Goal: Information Seeking & Learning: Learn about a topic

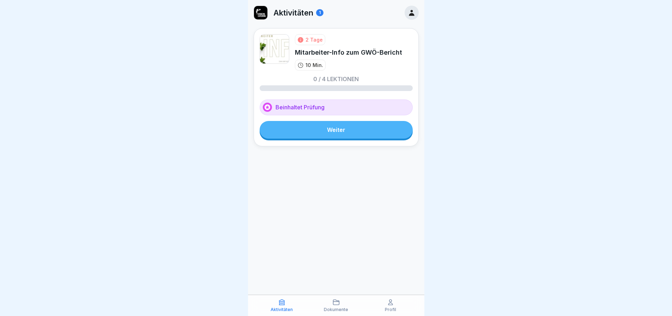
drag, startPoint x: 0, startPoint y: 0, endPoint x: 437, endPoint y: 107, distance: 450.0
click at [437, 107] on div at bounding box center [336, 158] width 672 height 316
click at [348, 130] on link "Weiter" at bounding box center [336, 130] width 153 height 18
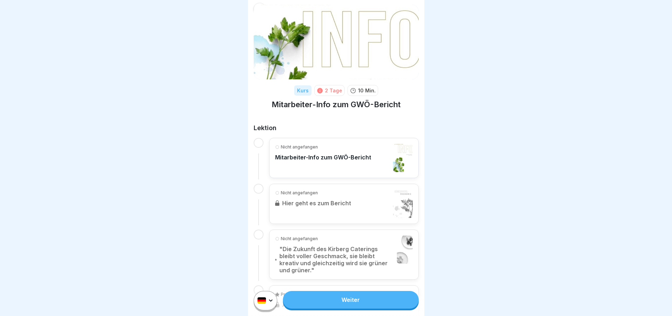
scroll to position [35, 0]
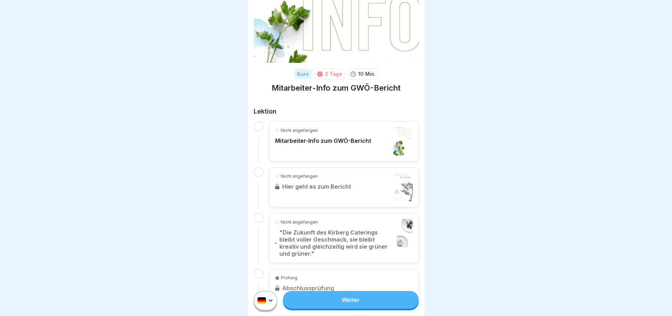
click at [340, 141] on p "Mitarbeiter-Info zum GWÖ-Bericht" at bounding box center [323, 140] width 96 height 7
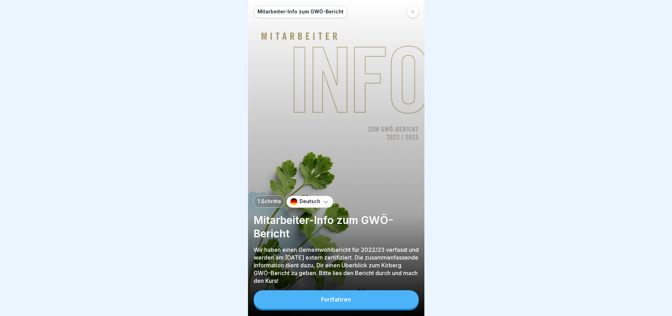
scroll to position [5, 0]
click at [345, 297] on div "Fortfahren" at bounding box center [336, 300] width 30 height 6
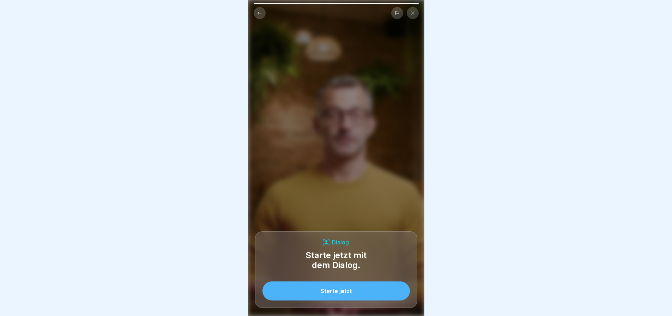
click at [349, 292] on div "Starte jetzt" at bounding box center [336, 291] width 31 height 6
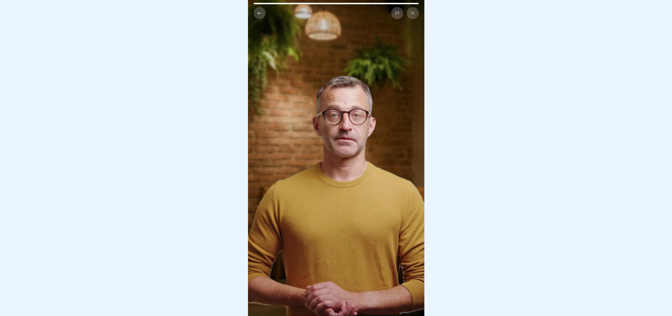
click at [348, 160] on video at bounding box center [336, 158] width 176 height 316
click at [465, 222] on div at bounding box center [336, 158] width 672 height 316
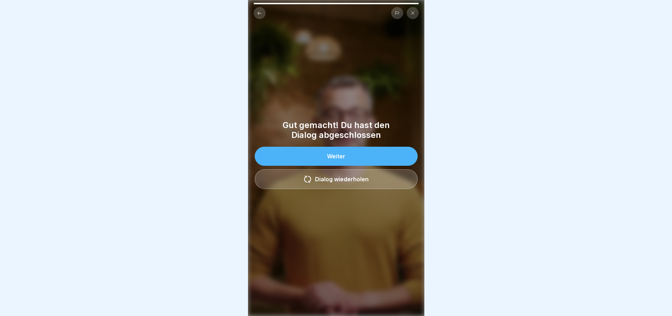
click at [331, 158] on button "Weiter" at bounding box center [336, 156] width 163 height 19
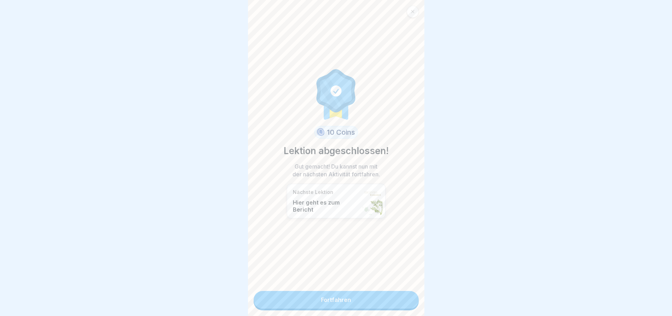
click at [331, 199] on p "Hier geht es zum Bericht" at bounding box center [326, 206] width 66 height 14
click at [344, 297] on link "Fortfahren" at bounding box center [336, 300] width 165 height 18
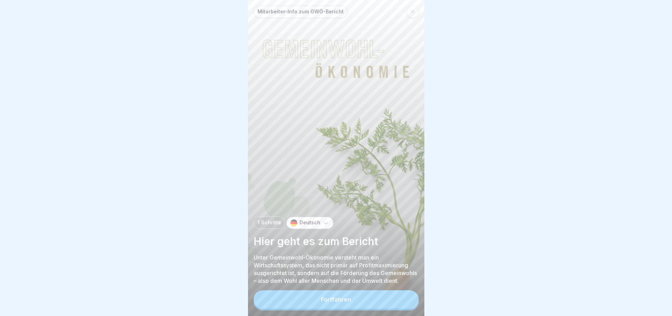
scroll to position [5, 0]
click at [340, 303] on button "Fortfahren" at bounding box center [336, 300] width 165 height 18
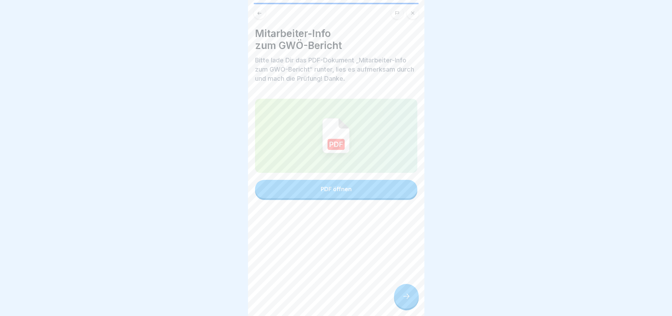
click at [333, 134] on img at bounding box center [336, 135] width 27 height 35
click at [413, 302] on div at bounding box center [406, 296] width 25 height 25
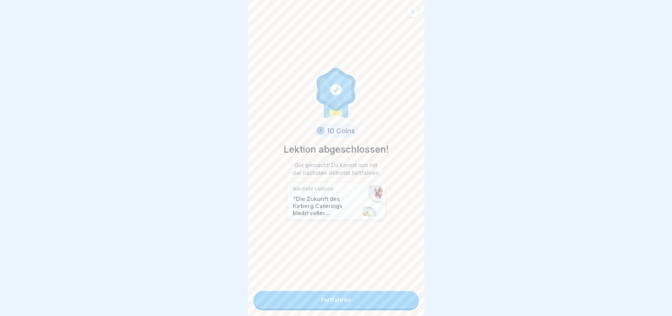
click at [338, 291] on link "Fortfahren" at bounding box center [336, 300] width 165 height 18
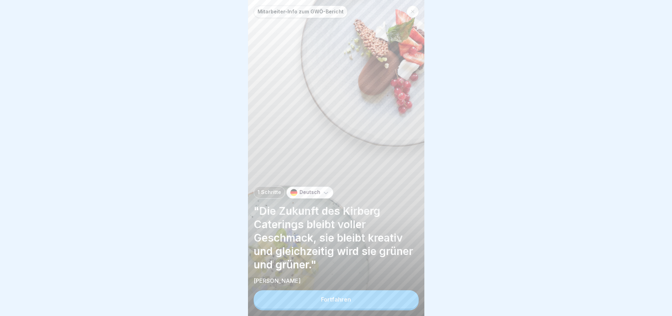
scroll to position [5, 0]
click at [352, 300] on button "Fortfahren" at bounding box center [336, 300] width 165 height 18
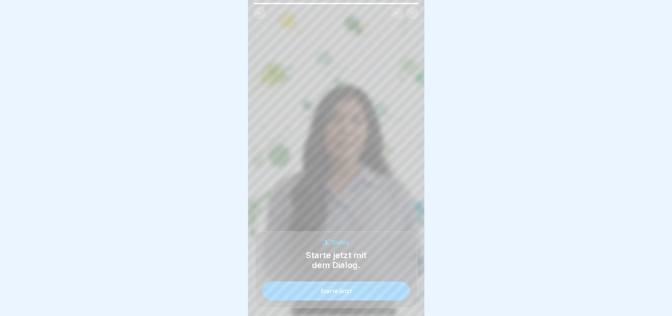
click at [354, 294] on button "Starte jetzt" at bounding box center [337, 291] width 148 height 19
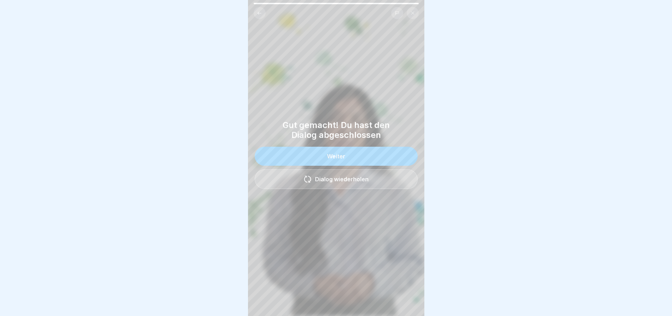
click at [327, 156] on div "Weiter" at bounding box center [336, 156] width 18 height 6
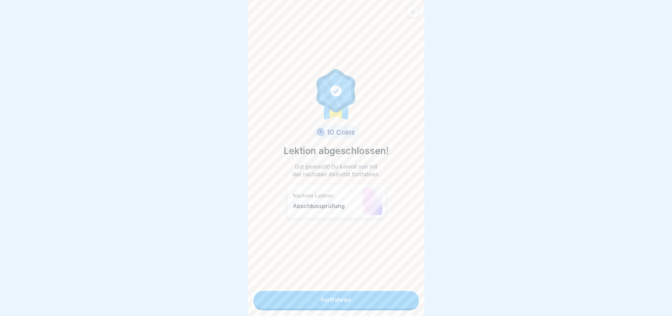
click at [362, 299] on link "Fortfahren" at bounding box center [336, 300] width 165 height 18
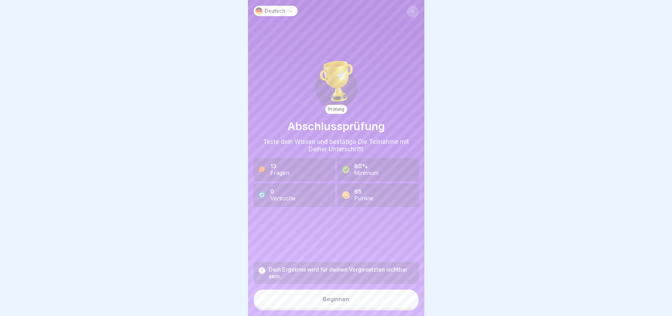
scroll to position [5, 0]
click at [339, 299] on div "Beginnen" at bounding box center [336, 299] width 26 height 6
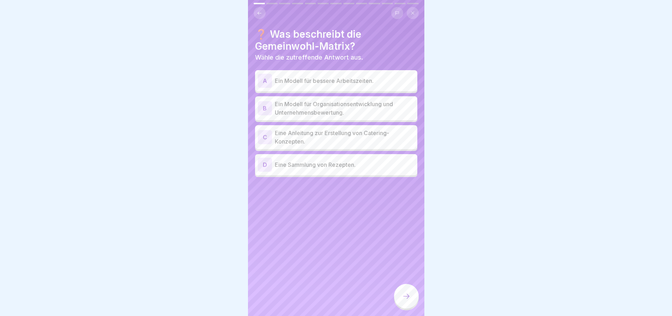
click at [331, 103] on p "Ein Modell für Organisationsentwicklung und Unternehmensbewertung." at bounding box center [345, 108] width 140 height 17
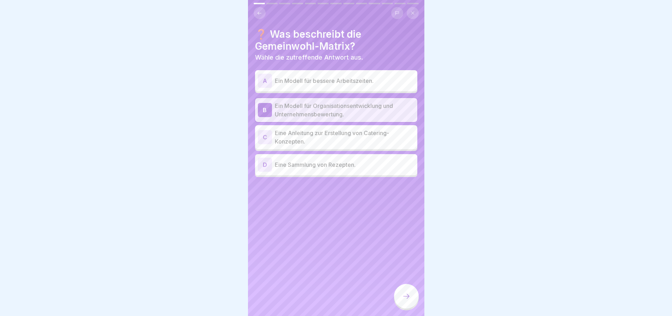
click at [403, 299] on icon at bounding box center [406, 296] width 8 height 8
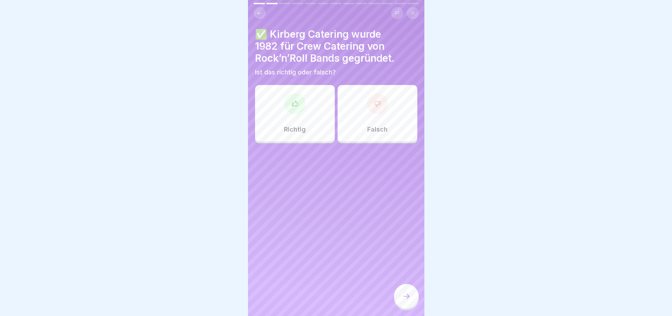
click at [304, 116] on div "Richtig" at bounding box center [295, 113] width 80 height 56
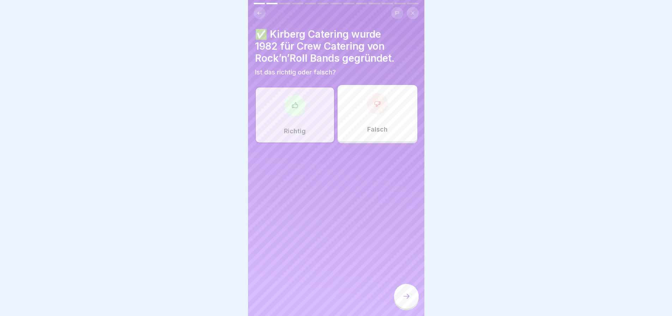
click at [409, 299] on icon at bounding box center [406, 296] width 8 height 8
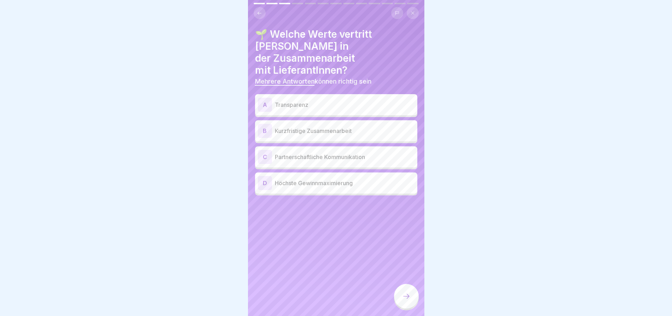
click at [311, 95] on div "A Transparenz" at bounding box center [336, 104] width 162 height 21
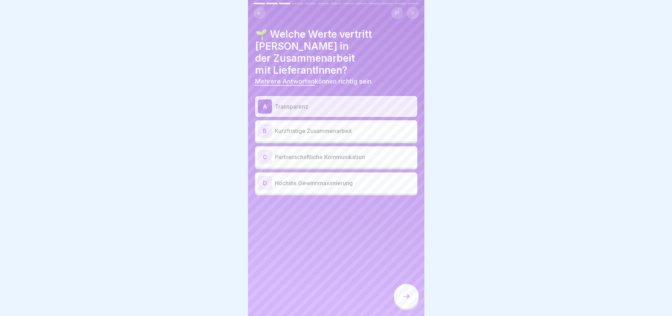
click at [305, 153] on p "Partnerschaftliche Kommunikation" at bounding box center [345, 157] width 140 height 8
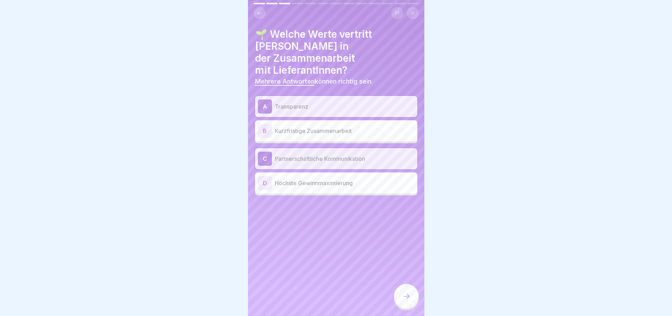
click at [403, 300] on icon at bounding box center [406, 296] width 8 height 8
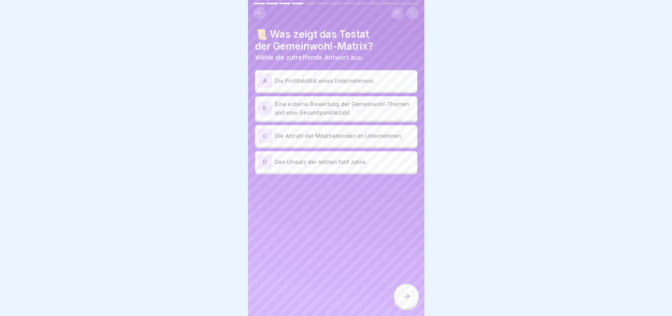
click at [296, 105] on p "Eine externe Bewertung der Gemeinwohl-Themen und eine Gesamtpunktezahl." at bounding box center [345, 108] width 140 height 17
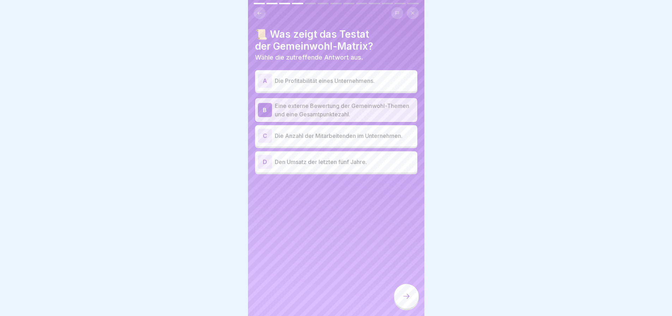
click at [402, 296] on icon at bounding box center [406, 296] width 8 height 8
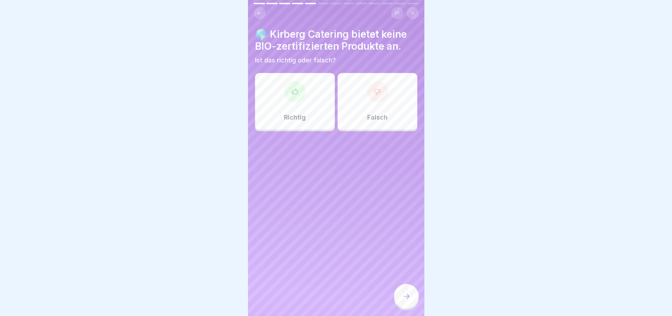
click at [384, 89] on div "Falsch" at bounding box center [378, 101] width 80 height 56
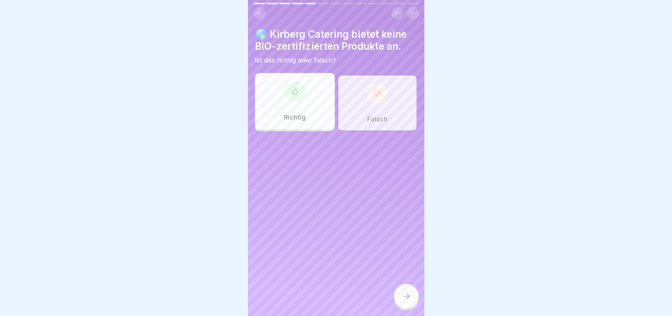
click at [412, 293] on div at bounding box center [406, 296] width 25 height 25
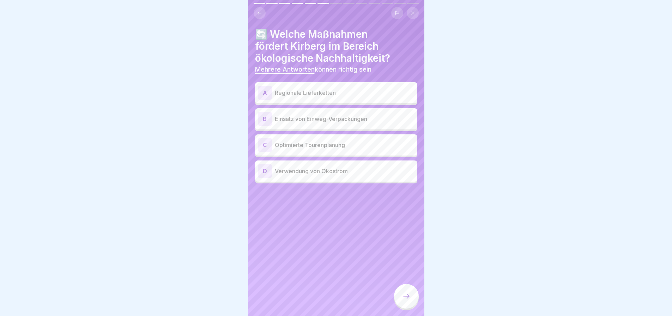
click at [303, 91] on p "Regionale Lieferketten" at bounding box center [345, 93] width 140 height 8
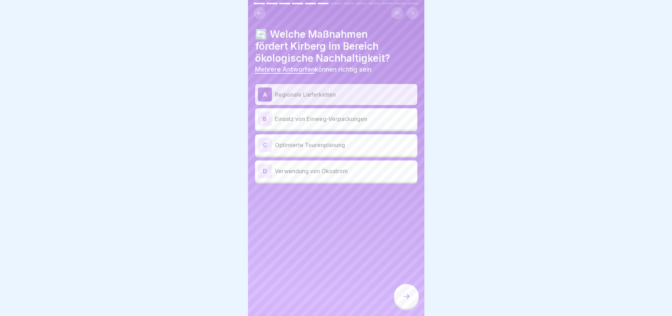
click at [322, 146] on div "C Optimierte Tourenplanung" at bounding box center [336, 145] width 157 height 14
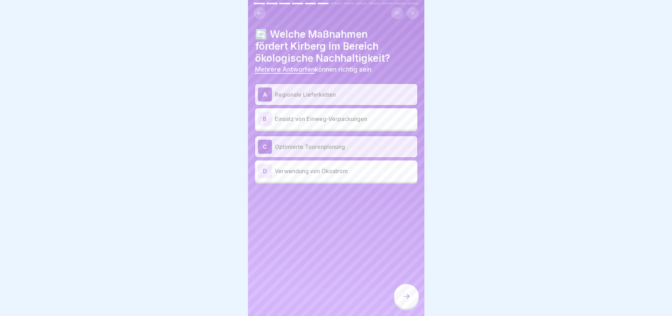
click at [323, 172] on div "D Verwendung von Ökostrom" at bounding box center [336, 171] width 157 height 14
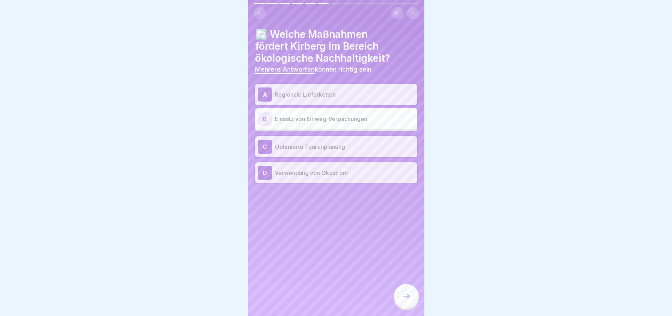
click at [411, 300] on div at bounding box center [406, 296] width 25 height 25
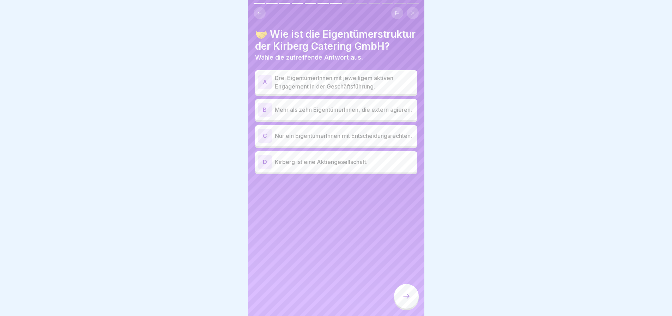
click at [326, 91] on p "Drei EigentümerInnen mit jeweiligem aktiven Engagement in der Geschäftsführung." at bounding box center [345, 82] width 140 height 17
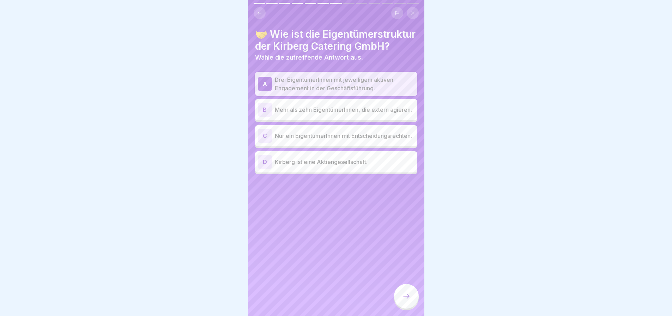
click at [408, 298] on icon at bounding box center [406, 296] width 8 height 8
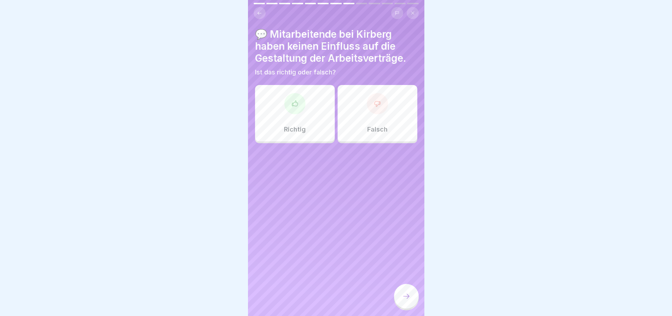
click at [370, 126] on p "Falsch" at bounding box center [377, 130] width 20 height 8
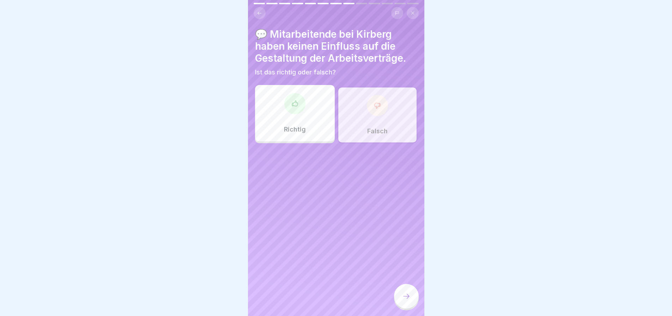
click at [407, 297] on icon at bounding box center [406, 296] width 8 height 8
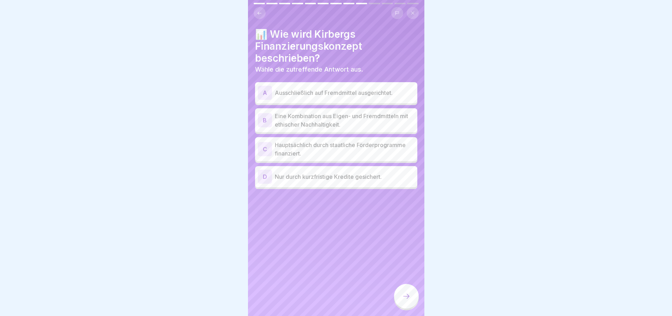
click at [346, 120] on p "Eine Kombination aus Eigen- und Fremdmitteln mit ethischer Nachhaltigkeit." at bounding box center [345, 120] width 140 height 17
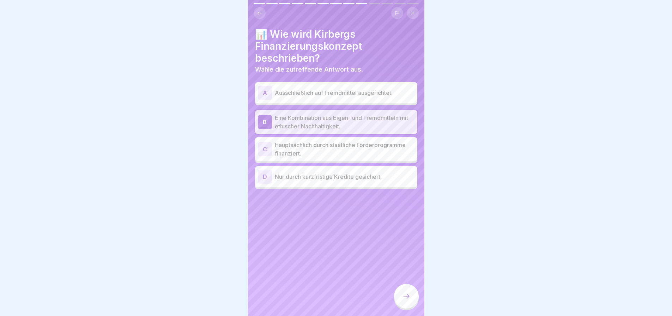
click at [403, 298] on icon at bounding box center [406, 296] width 8 height 8
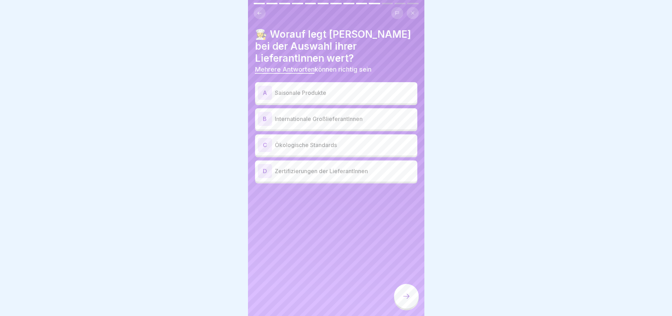
click at [305, 92] on div "A Saisonale Produkte" at bounding box center [336, 93] width 157 height 14
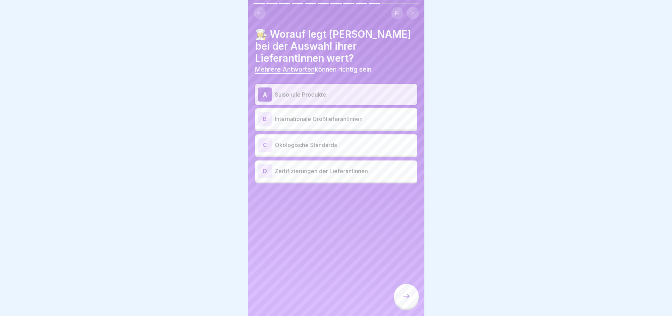
click at [312, 143] on p "Ökologische Standards" at bounding box center [345, 145] width 140 height 8
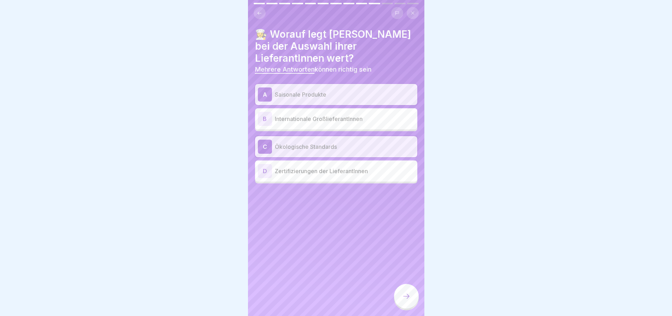
click at [410, 300] on icon at bounding box center [406, 296] width 8 height 8
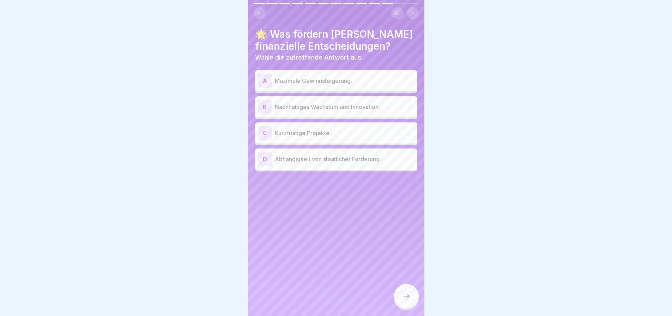
click at [345, 105] on p "Nachhaltiges Wachstum und Innovation." at bounding box center [345, 107] width 140 height 8
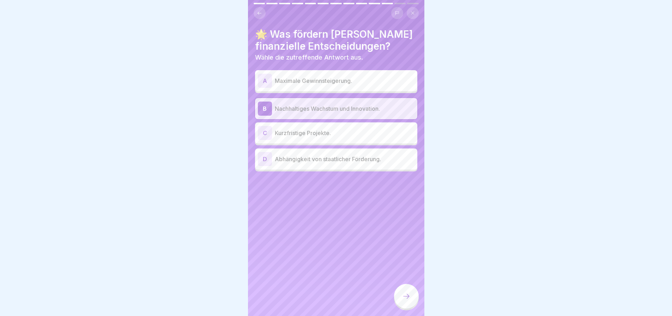
click at [408, 299] on icon at bounding box center [406, 296] width 8 height 8
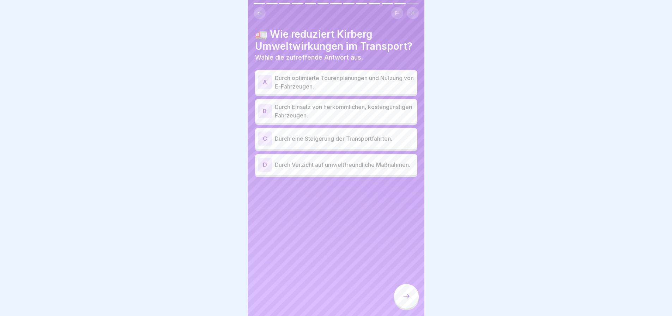
click at [346, 82] on p "Durch optimierte Tourenplanungen und Nutzung von E-Fahrzeugen." at bounding box center [345, 82] width 140 height 17
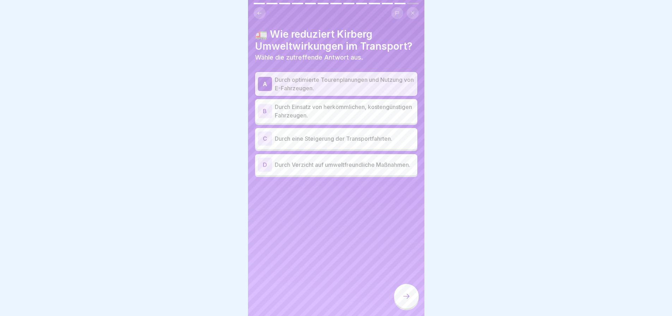
click at [408, 298] on icon at bounding box center [406, 296] width 6 height 5
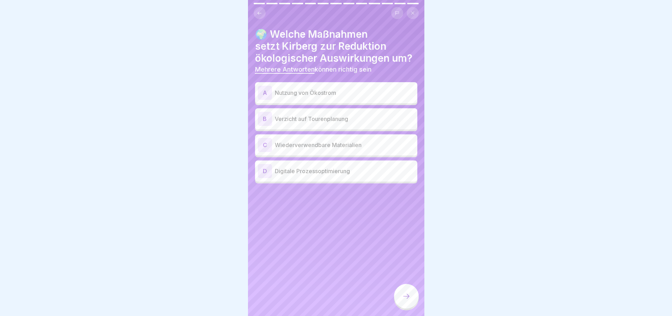
click at [309, 90] on p "Nutzung von Ökostrom" at bounding box center [345, 93] width 140 height 8
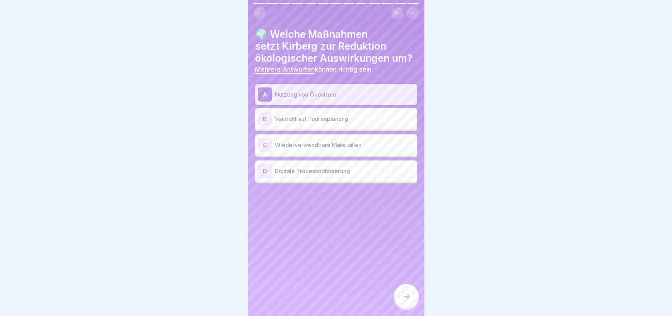
click at [329, 143] on p "Wiederverwendbare Materialien" at bounding box center [345, 145] width 140 height 8
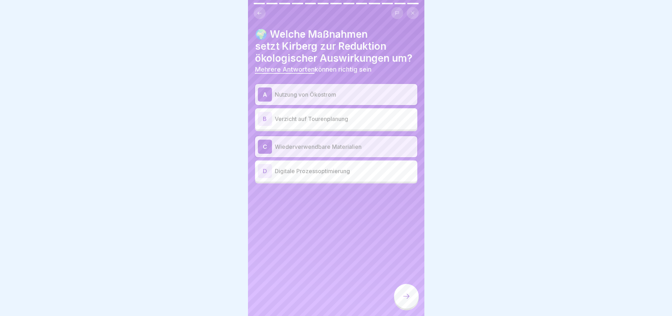
click at [330, 173] on div "D Digitale Prozessoptimierung" at bounding box center [336, 171] width 162 height 21
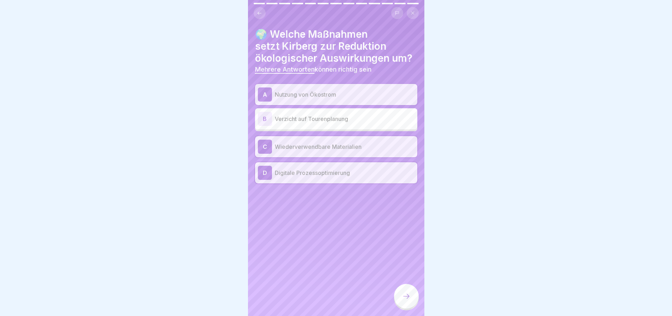
click at [404, 292] on div at bounding box center [406, 296] width 25 height 25
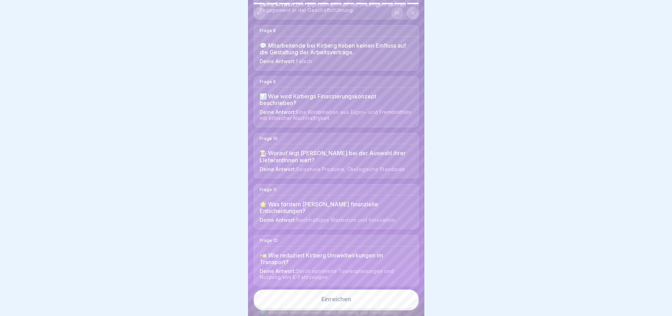
scroll to position [473, 0]
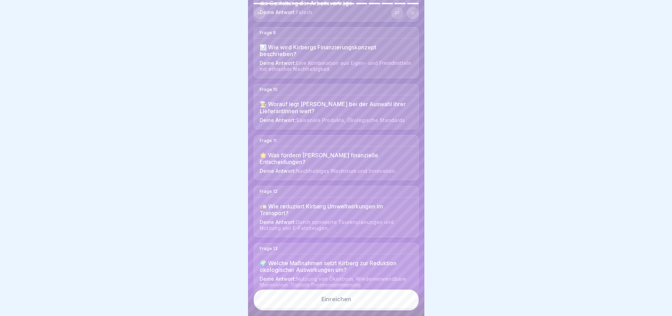
click at [349, 304] on button "Einreichen" at bounding box center [336, 299] width 165 height 19
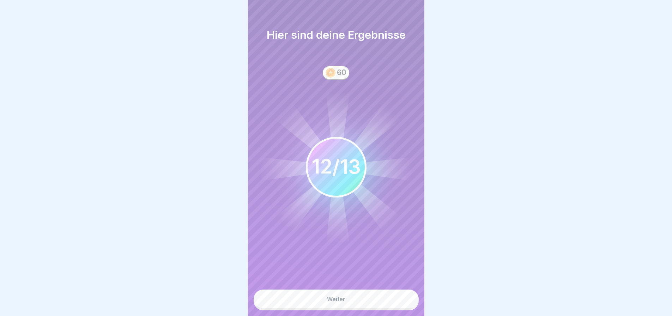
click at [340, 305] on button "Weiter" at bounding box center [336, 299] width 165 height 19
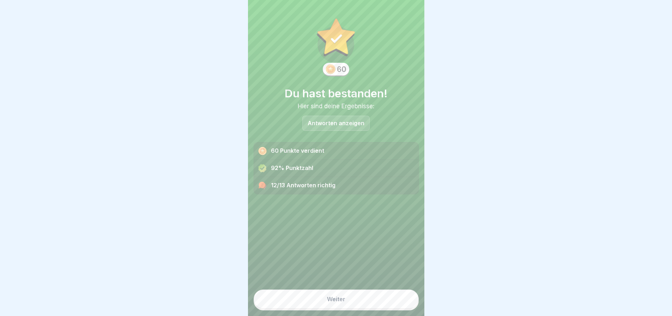
click at [337, 120] on p "Antworten anzeigen" at bounding box center [336, 123] width 57 height 6
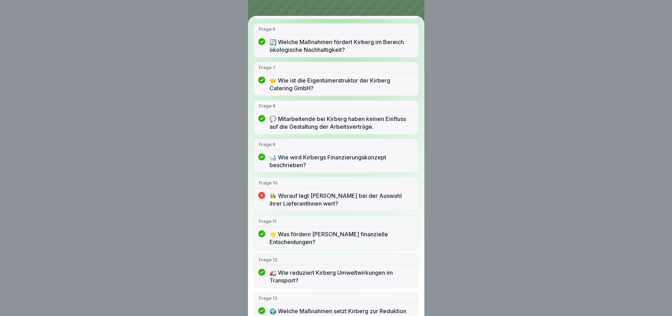
scroll to position [260, 0]
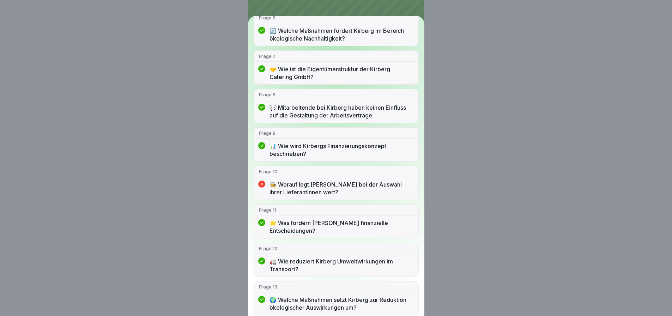
click at [327, 189] on p "👩‍🍳 Worauf legt Kirberg bei der Auswahl ihrer LieferantInnen wert?" at bounding box center [342, 189] width 144 height 16
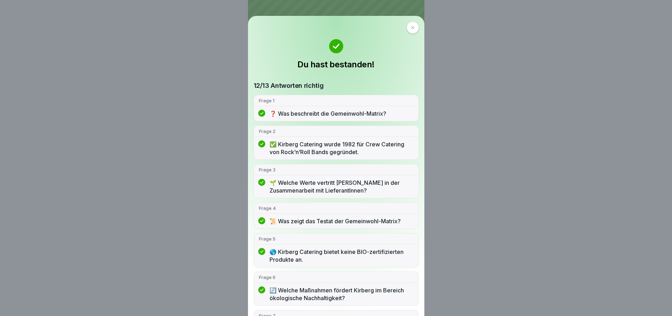
scroll to position [0, 0]
click at [413, 28] on div at bounding box center [413, 28] width 12 height 12
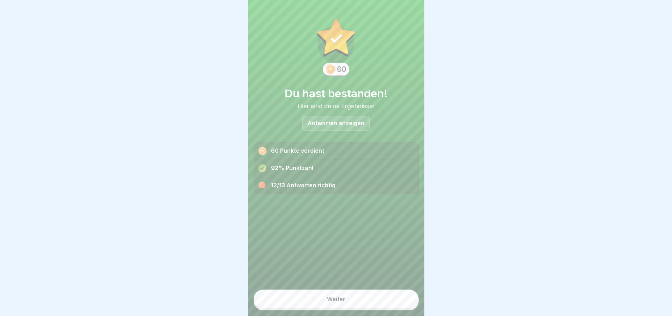
scroll to position [5, 0]
click at [336, 299] on div "Weiter" at bounding box center [336, 299] width 18 height 6
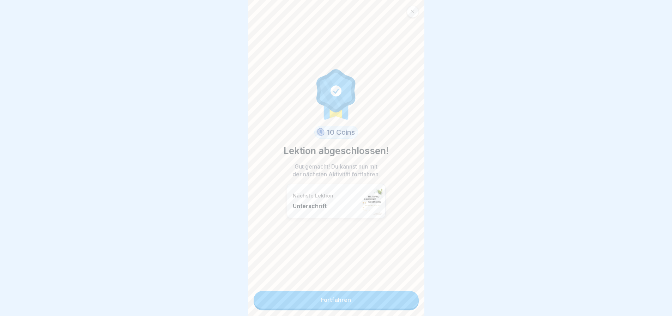
click at [342, 295] on link "Fortfahren" at bounding box center [336, 300] width 165 height 18
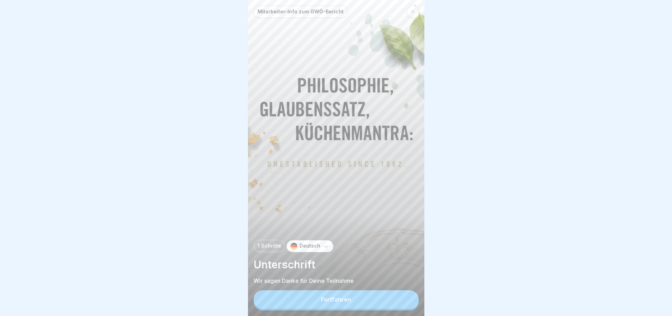
click at [350, 303] on div "Fortfahren" at bounding box center [336, 300] width 30 height 6
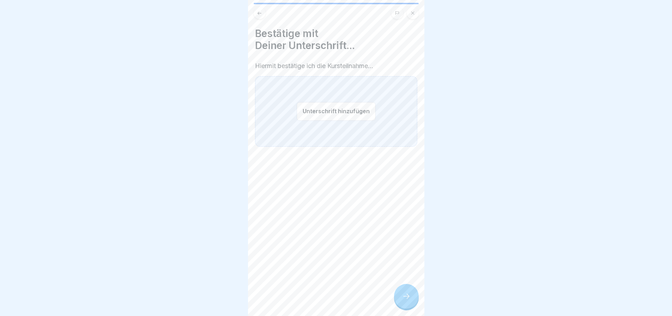
click at [316, 115] on button "Unterschrift hinzufügen" at bounding box center [336, 111] width 79 height 19
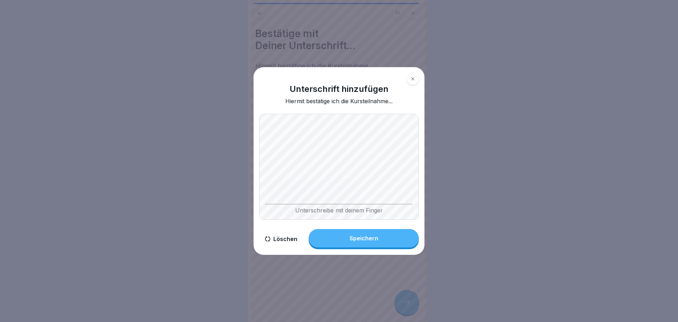
click at [370, 243] on button "Speichern" at bounding box center [364, 238] width 110 height 18
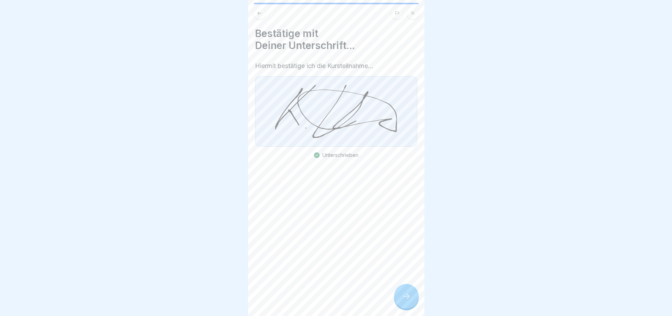
click at [405, 308] on div at bounding box center [406, 296] width 25 height 25
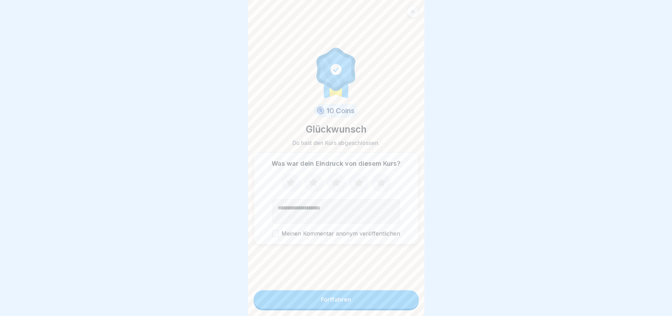
click at [386, 188] on icon at bounding box center [381, 183] width 19 height 18
click at [358, 187] on icon at bounding box center [358, 182] width 9 height 9
click at [333, 303] on div "Fortfahren" at bounding box center [336, 300] width 30 height 6
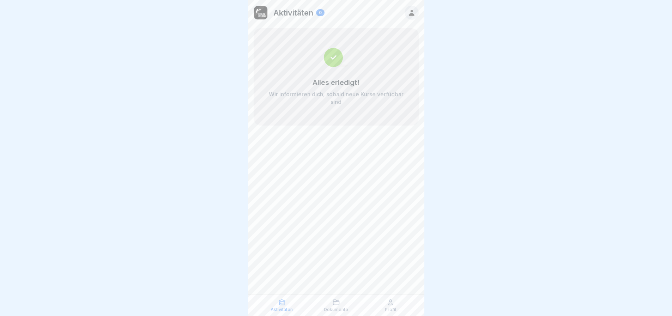
scroll to position [5, 0]
